Goal: Find specific page/section: Find specific page/section

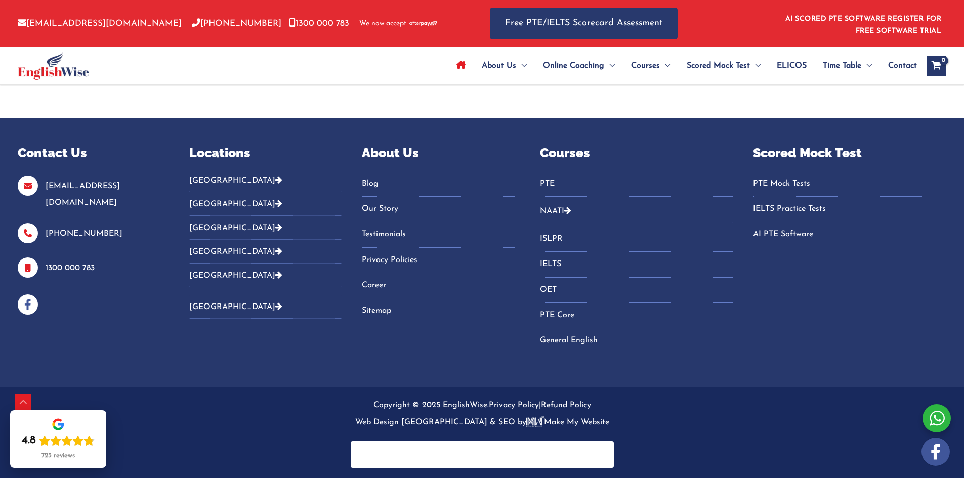
click at [220, 179] on button "[GEOGRAPHIC_DATA]" at bounding box center [265, 184] width 152 height 17
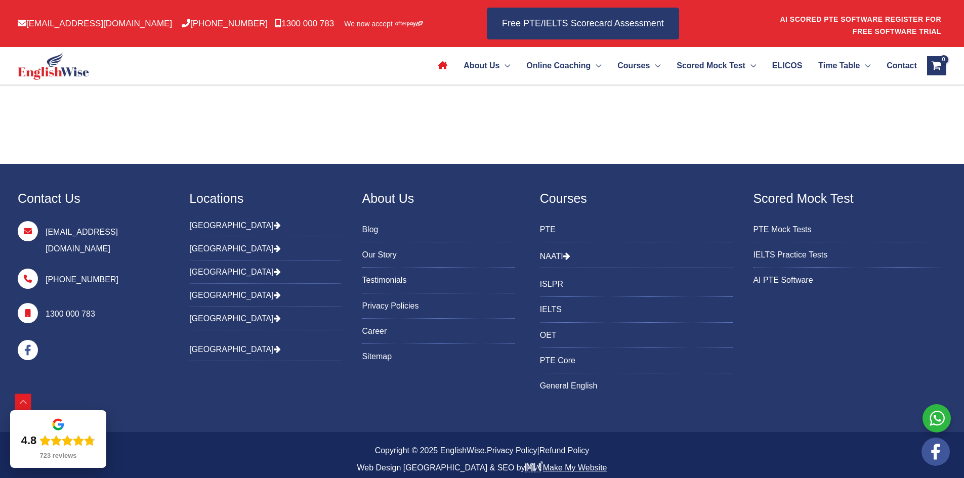
click at [274, 298] on icon "Footer Widget 2" at bounding box center [277, 295] width 7 height 8
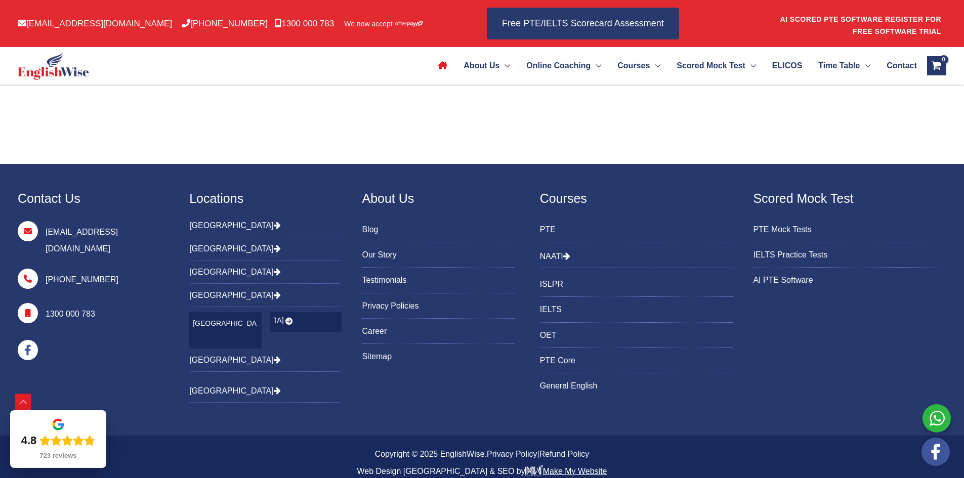
click at [274, 298] on icon "Footer Widget 2" at bounding box center [277, 295] width 7 height 8
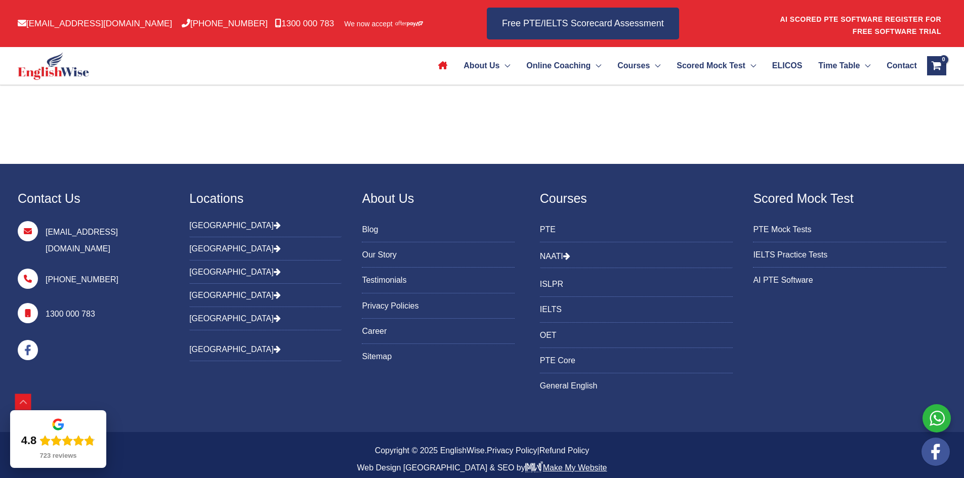
click at [231, 290] on button "[GEOGRAPHIC_DATA]" at bounding box center [265, 295] width 152 height 23
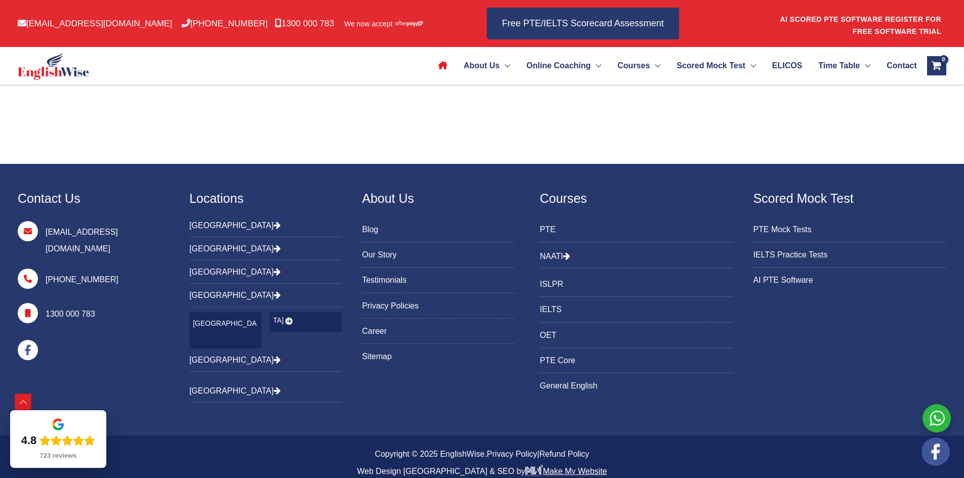
click at [216, 269] on button "[GEOGRAPHIC_DATA]" at bounding box center [265, 272] width 152 height 23
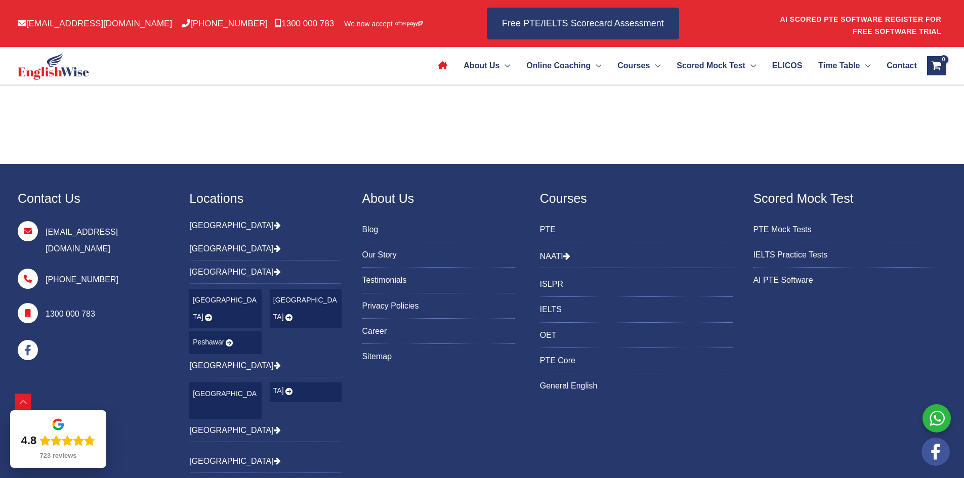
click at [201, 252] on button "[GEOGRAPHIC_DATA]" at bounding box center [265, 248] width 152 height 23
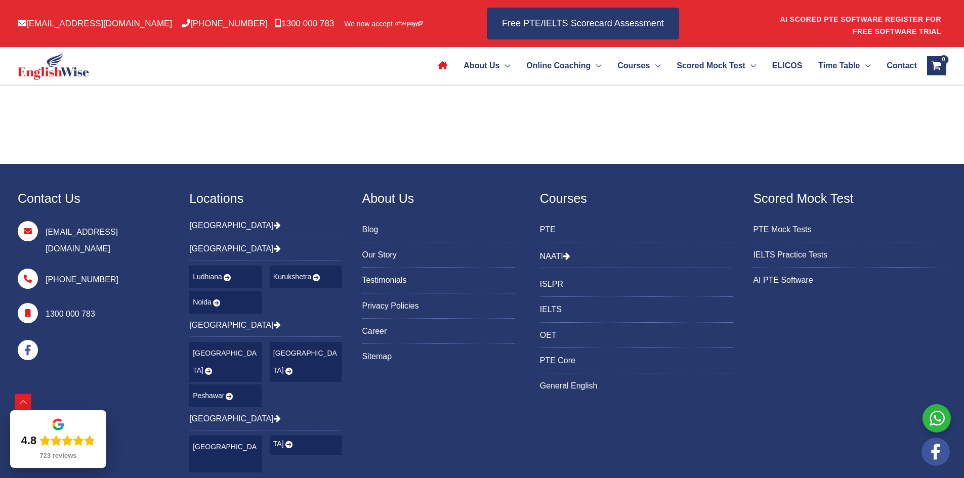
click at [211, 231] on button "[GEOGRAPHIC_DATA]" at bounding box center [265, 229] width 152 height 16
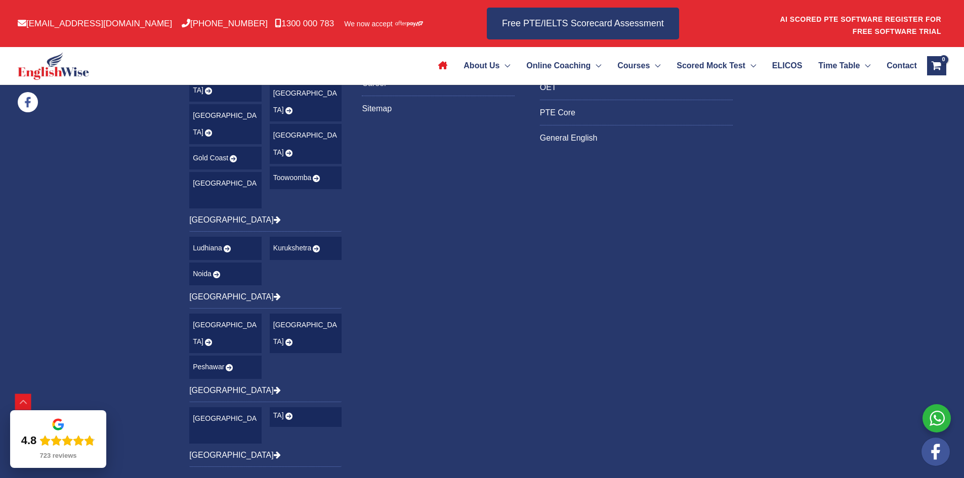
scroll to position [3713, 0]
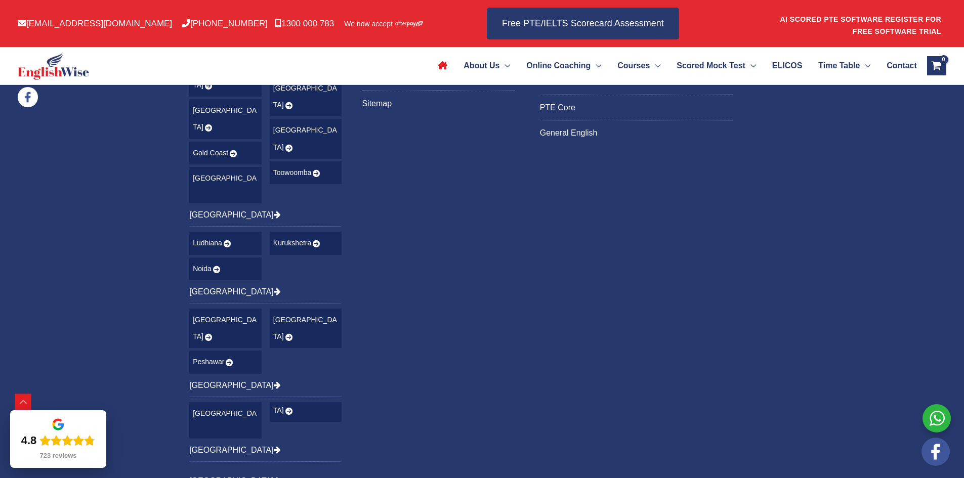
click at [274, 446] on icon "Footer Widget 2" at bounding box center [277, 450] width 7 height 8
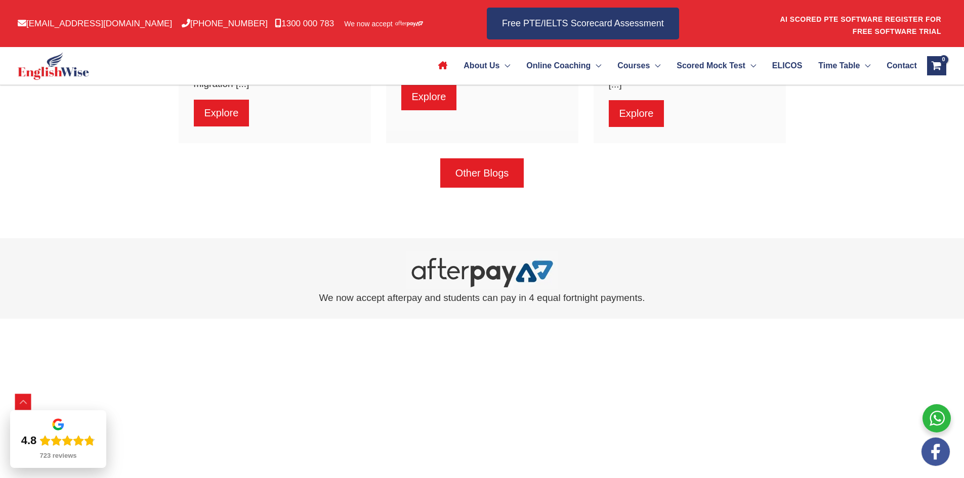
scroll to position [3115, 0]
